Goal: Task Accomplishment & Management: Complete application form

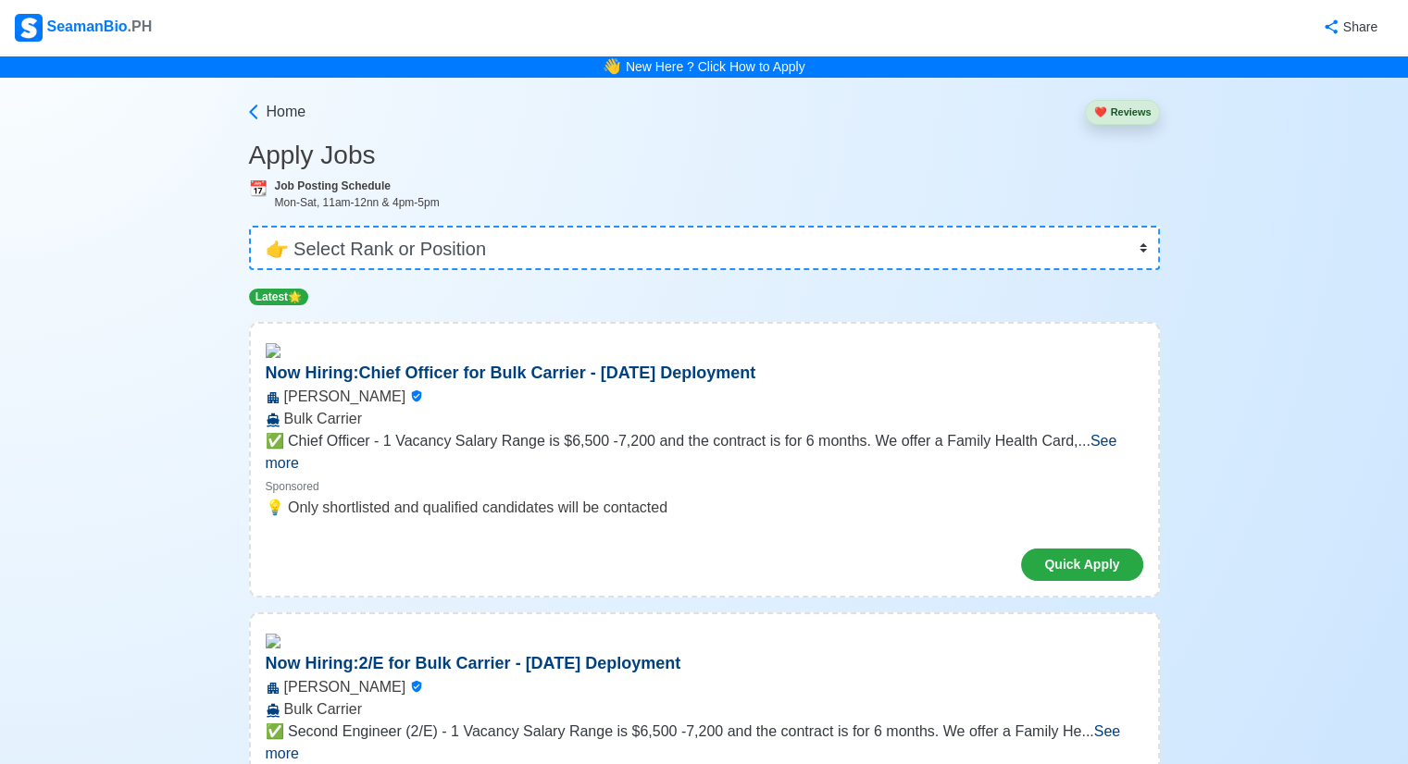
drag, startPoint x: 0, startPoint y: 0, endPoint x: 1244, endPoint y: 201, distance: 1259.9
click at [278, 109] on span "Home" at bounding box center [287, 112] width 40 height 22
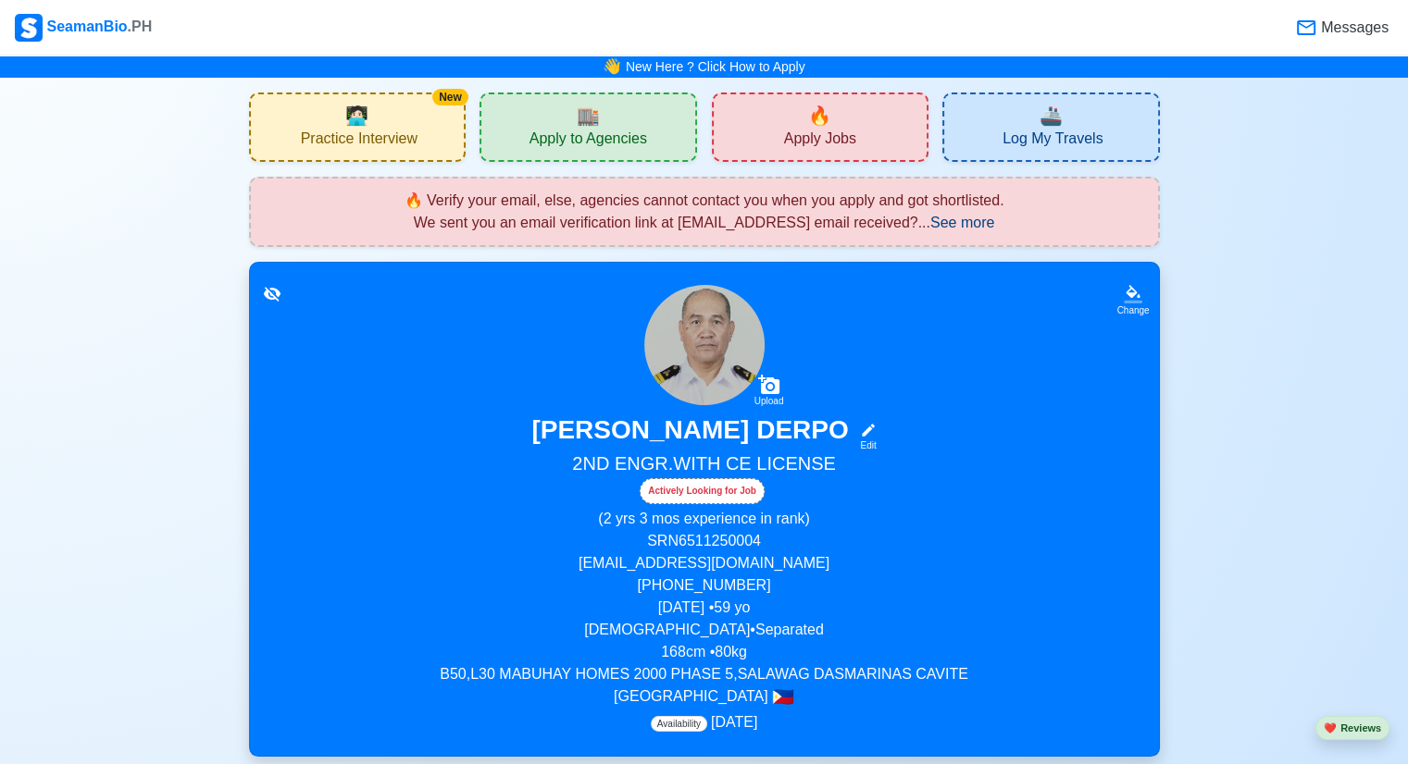
click at [800, 130] on span "Apply Jobs" at bounding box center [820, 141] width 72 height 23
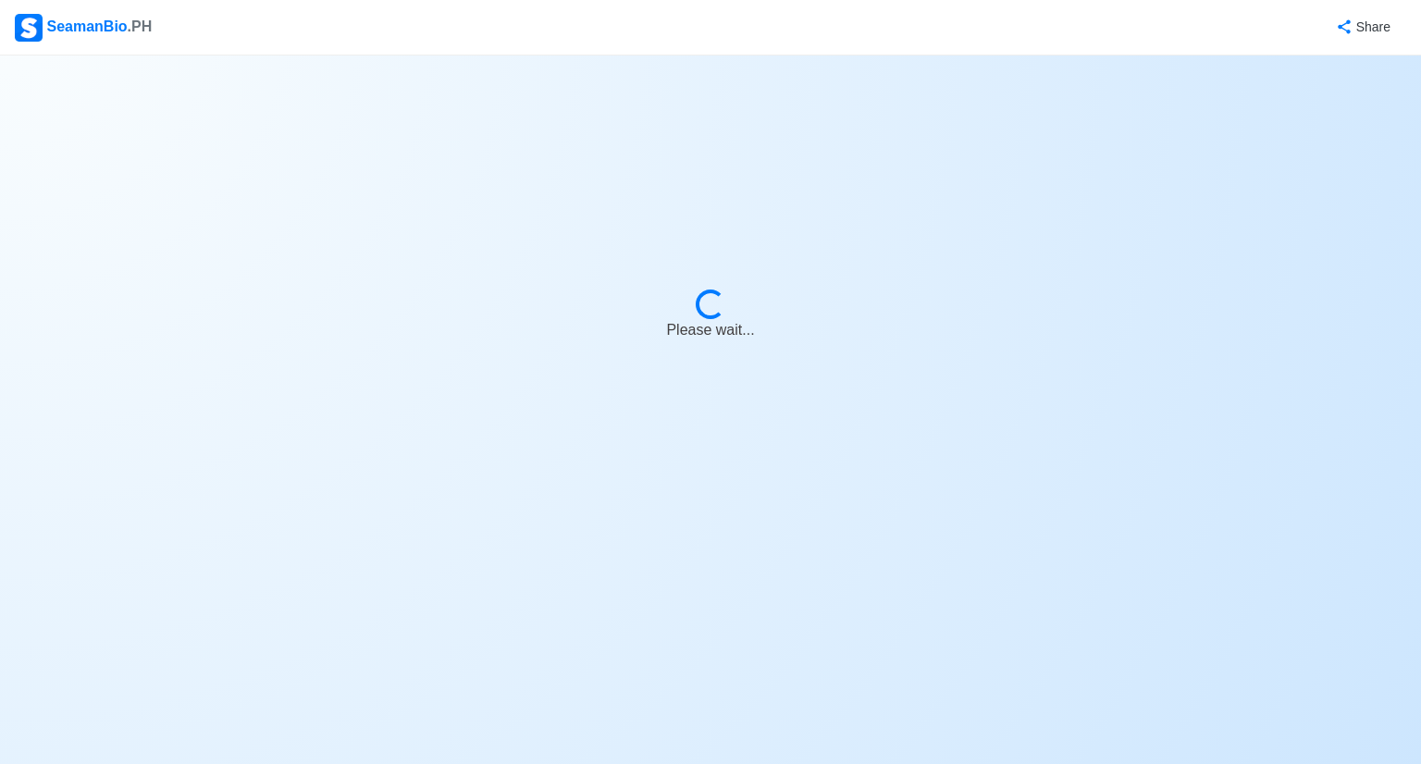
select select "2nd Engineer"
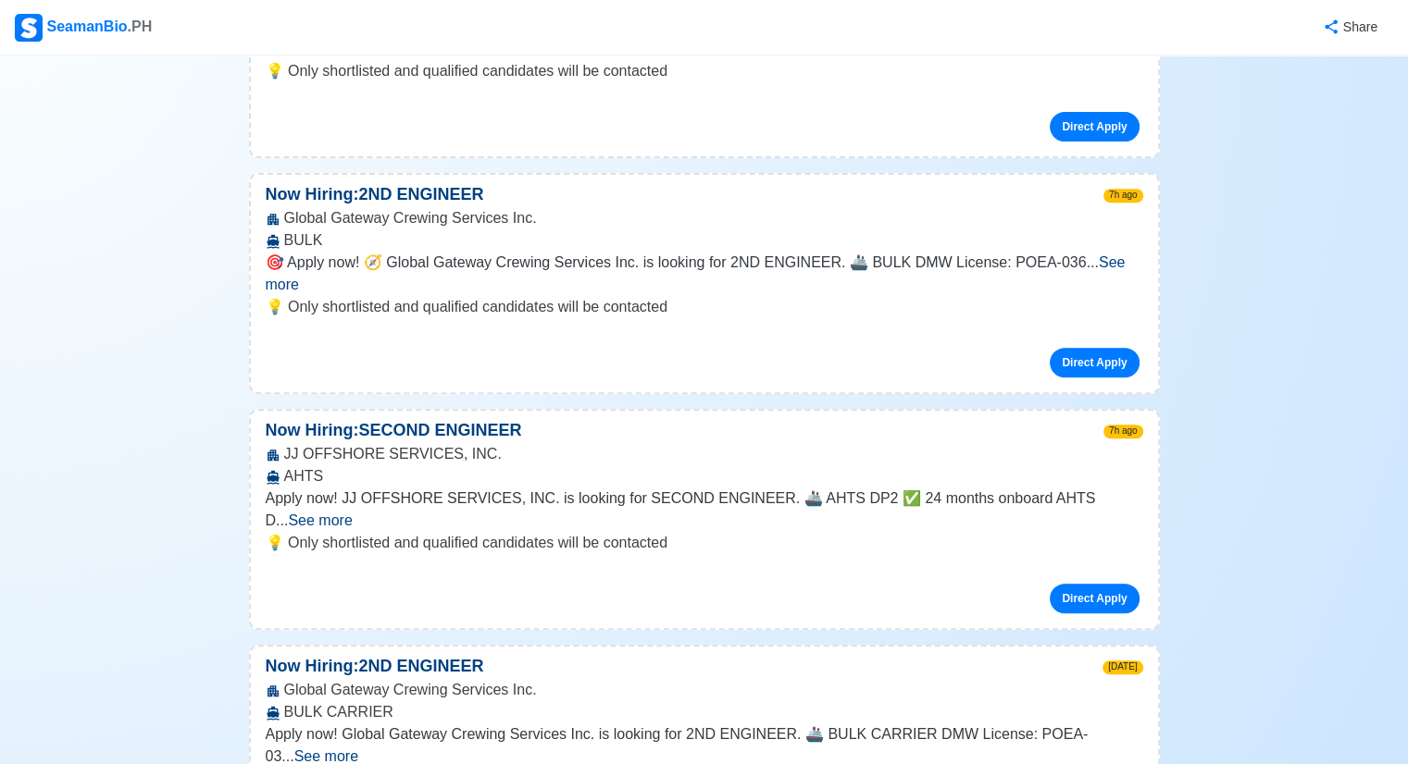
scroll to position [925, 0]
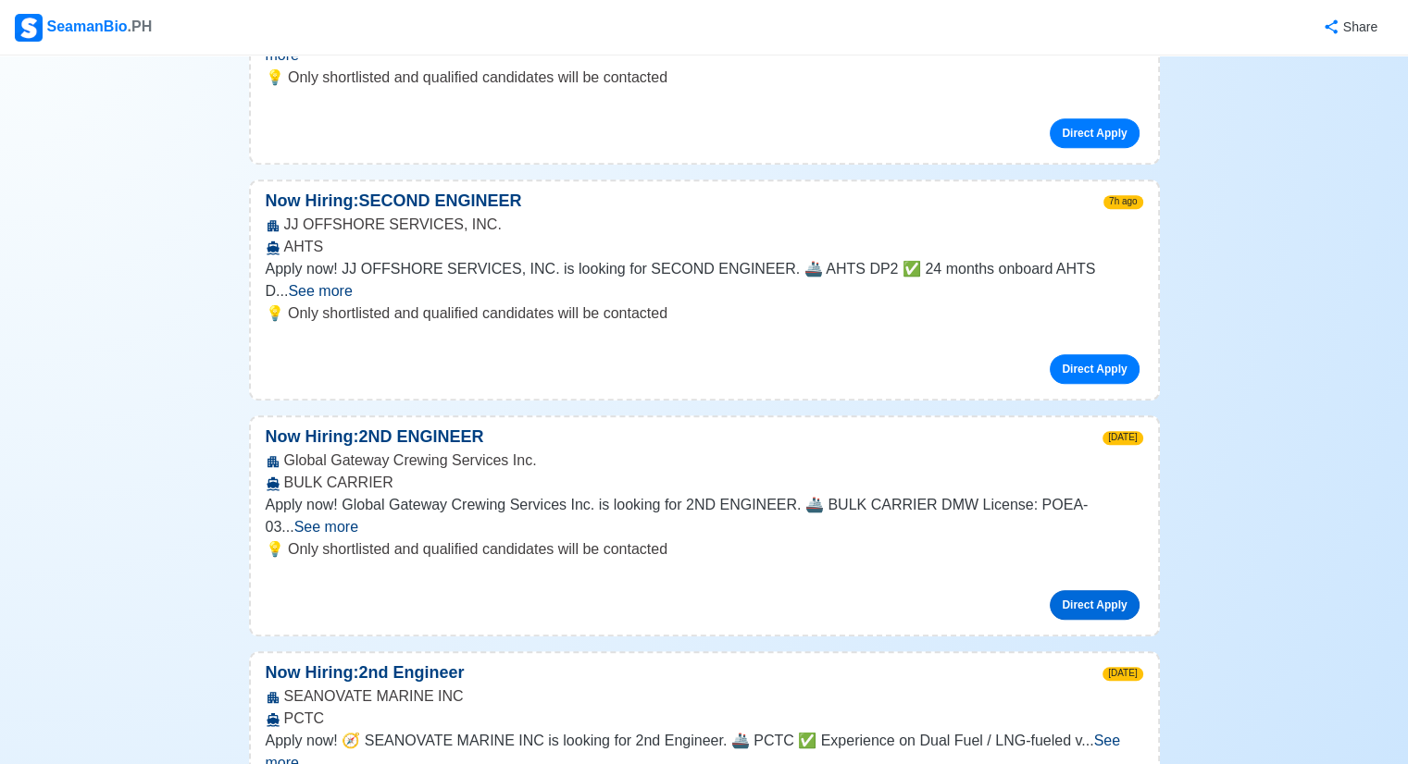
click at [1095, 590] on link "Direct Apply" at bounding box center [1093, 605] width 89 height 30
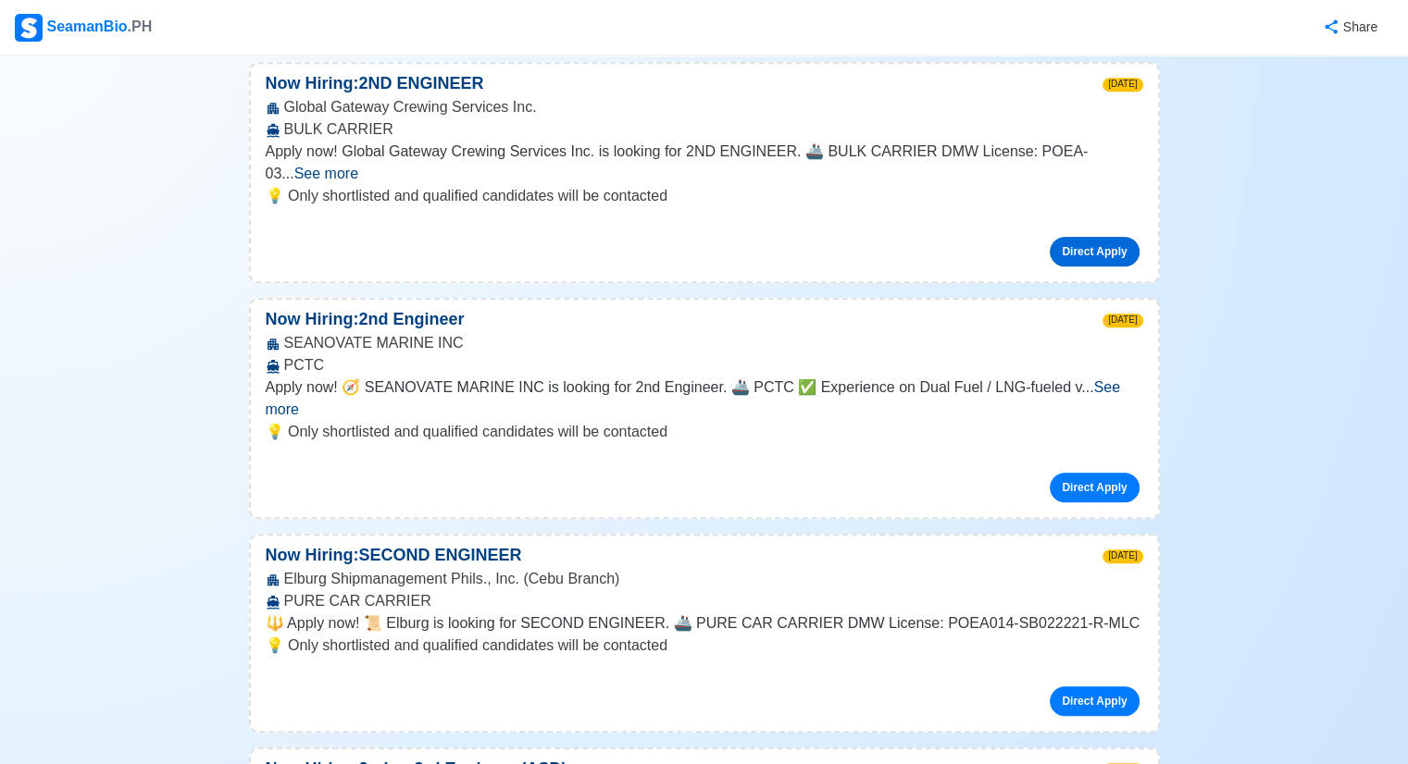
scroll to position [1296, 0]
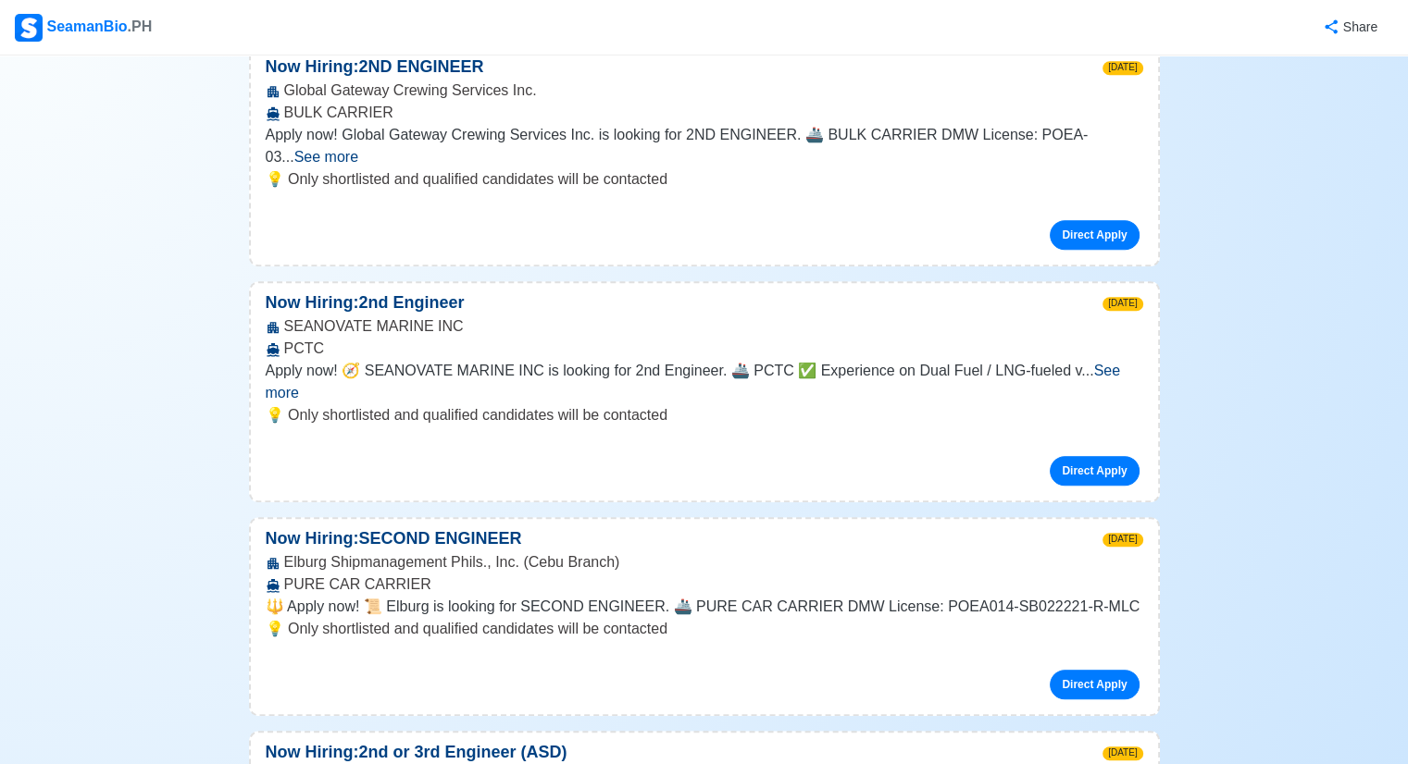
click at [523, 527] on p "Now Hiring: SECOND ENGINEER" at bounding box center [394, 539] width 286 height 25
click at [621, 404] on p "💡 Only shortlisted and qualified candidates will be contacted" at bounding box center [704, 415] width 877 height 22
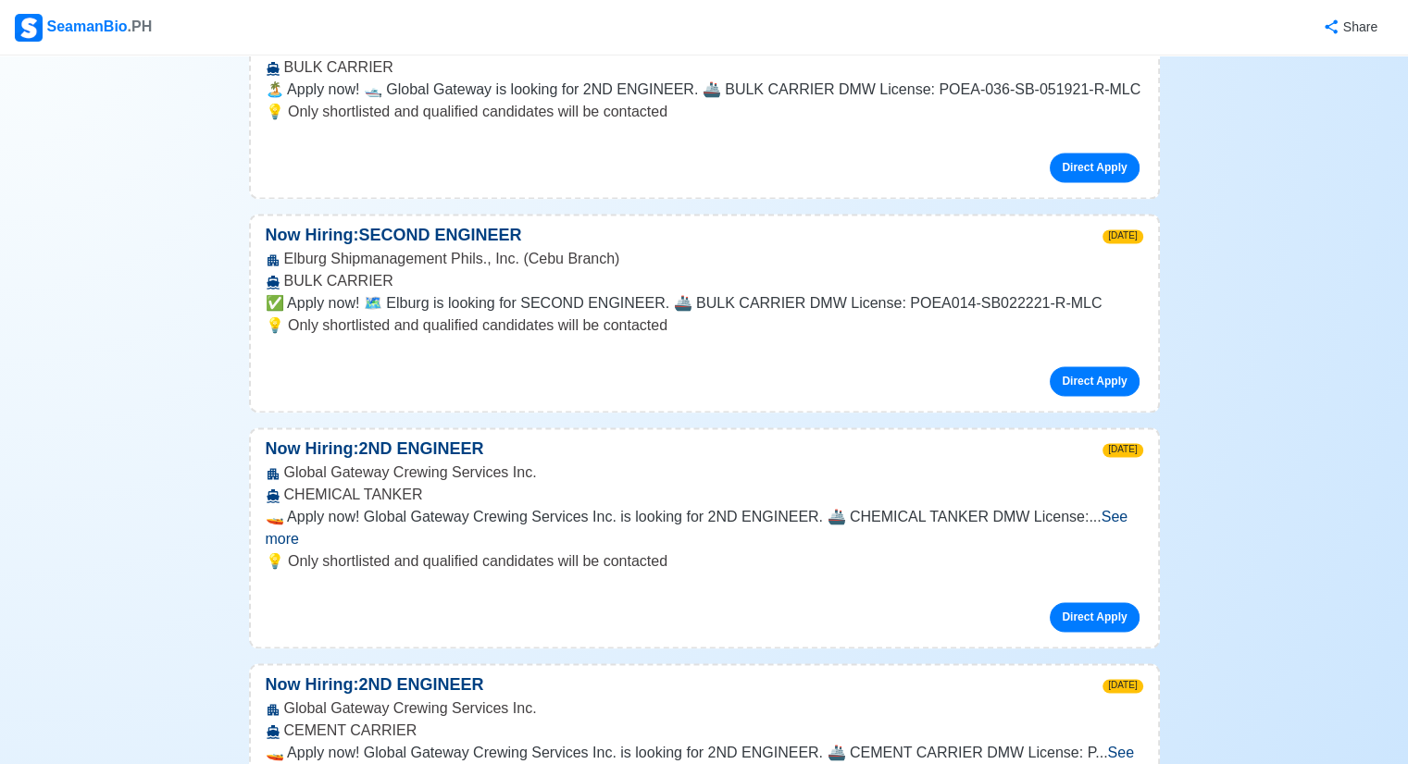
scroll to position [1851, 0]
